Goal: Task Accomplishment & Management: Use online tool/utility

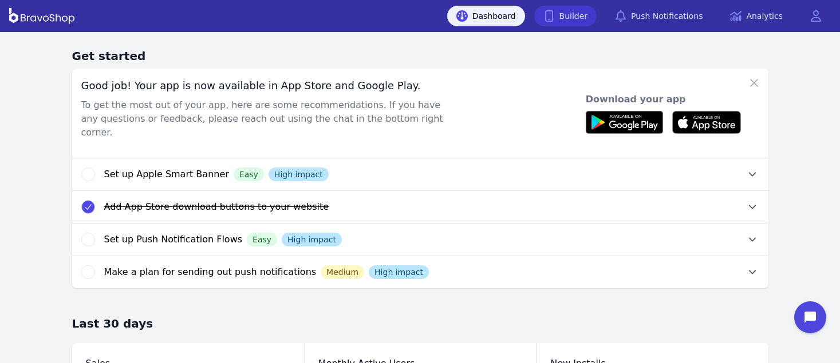
click at [583, 13] on link "Builder" at bounding box center [565, 16] width 63 height 21
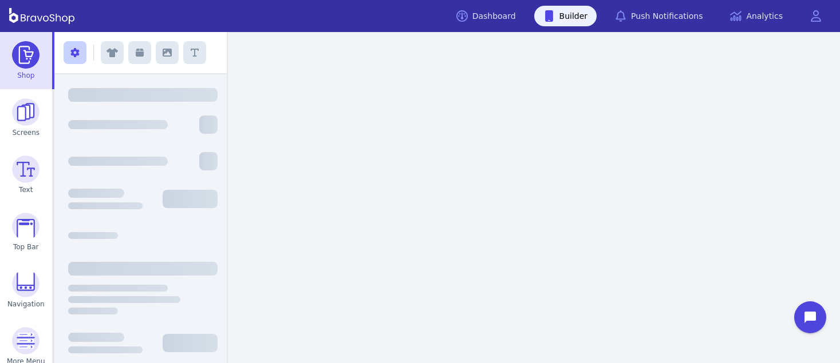
scroll to position [69, 0]
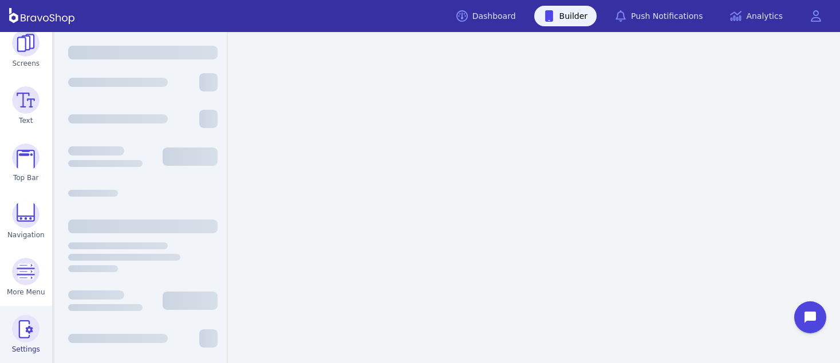
click at [18, 330] on img at bounding box center [25, 328] width 27 height 27
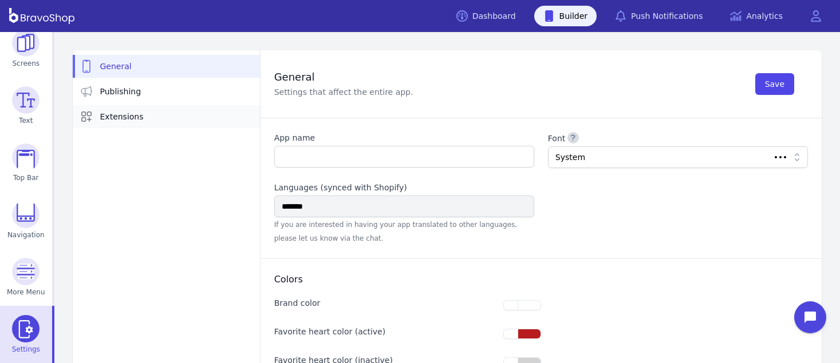
click at [113, 105] on link "Extensions" at bounding box center [166, 116] width 187 height 23
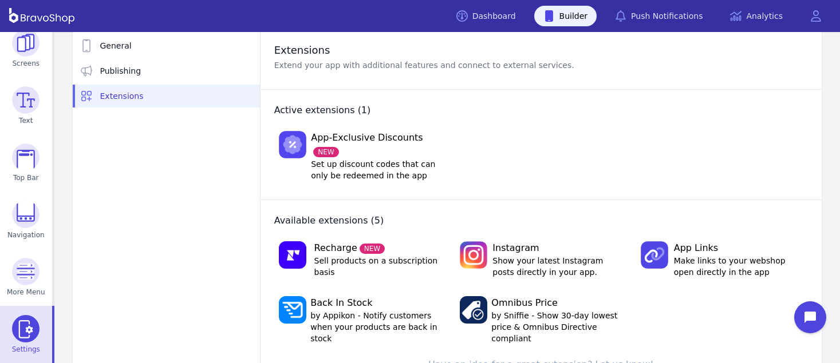
scroll to position [36, 0]
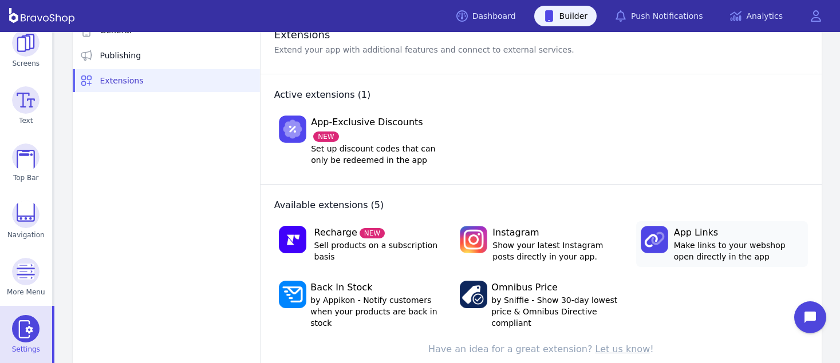
click at [720, 240] on span "Make links to your webshop open directly in the app" at bounding box center [738, 251] width 129 height 23
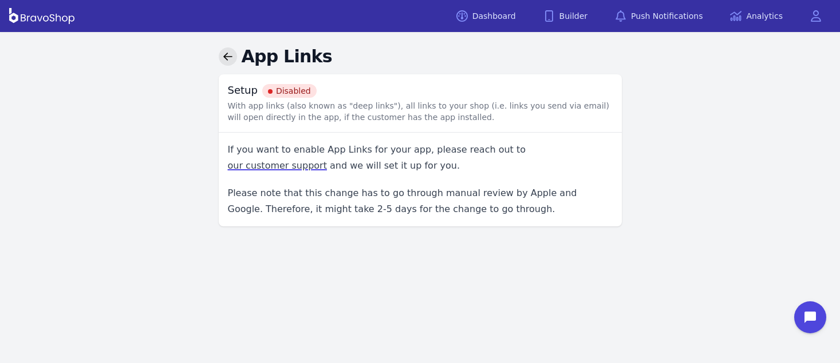
click at [225, 53] on icon at bounding box center [228, 57] width 10 height 10
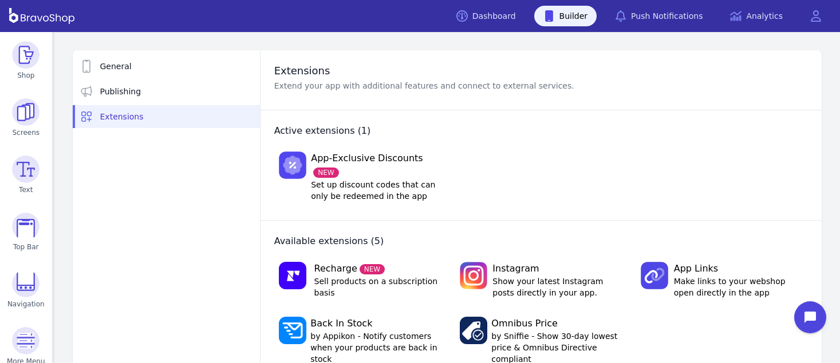
scroll to position [36, 0]
